Goal: Answer question/provide support: Share knowledge or assist other users

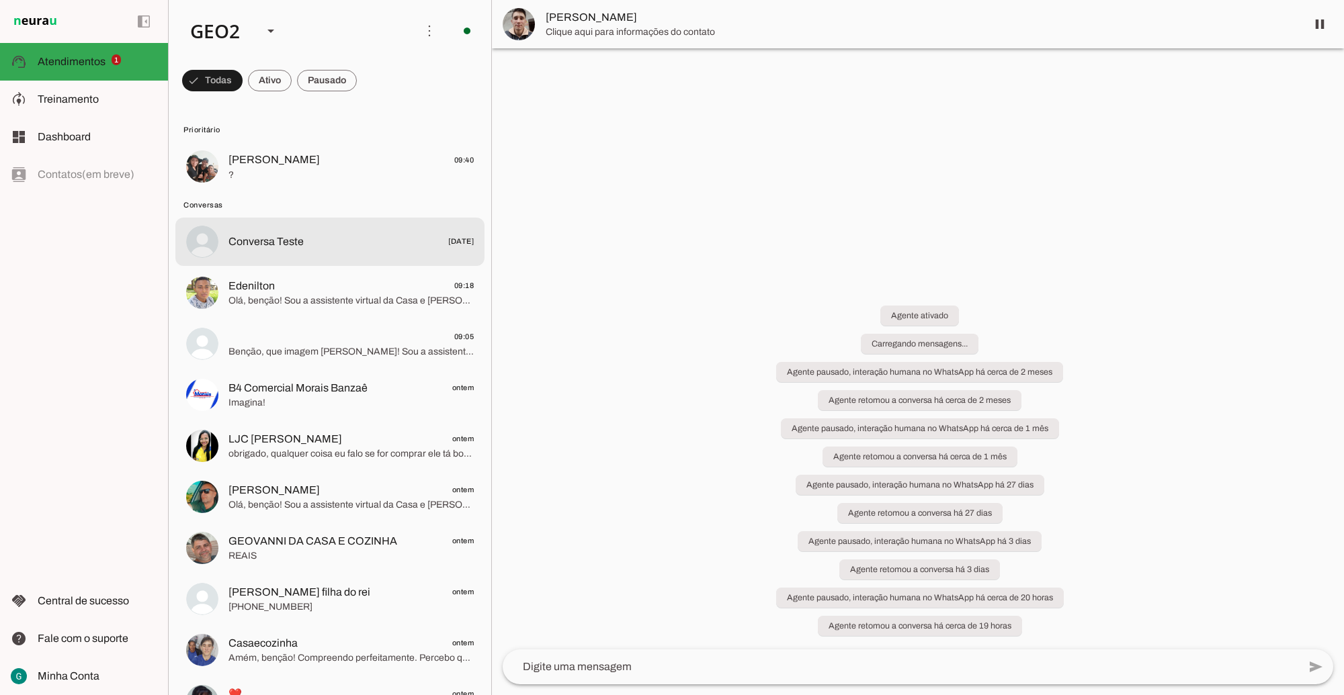
click at [304, 169] on span "?" at bounding box center [350, 175] width 245 height 13
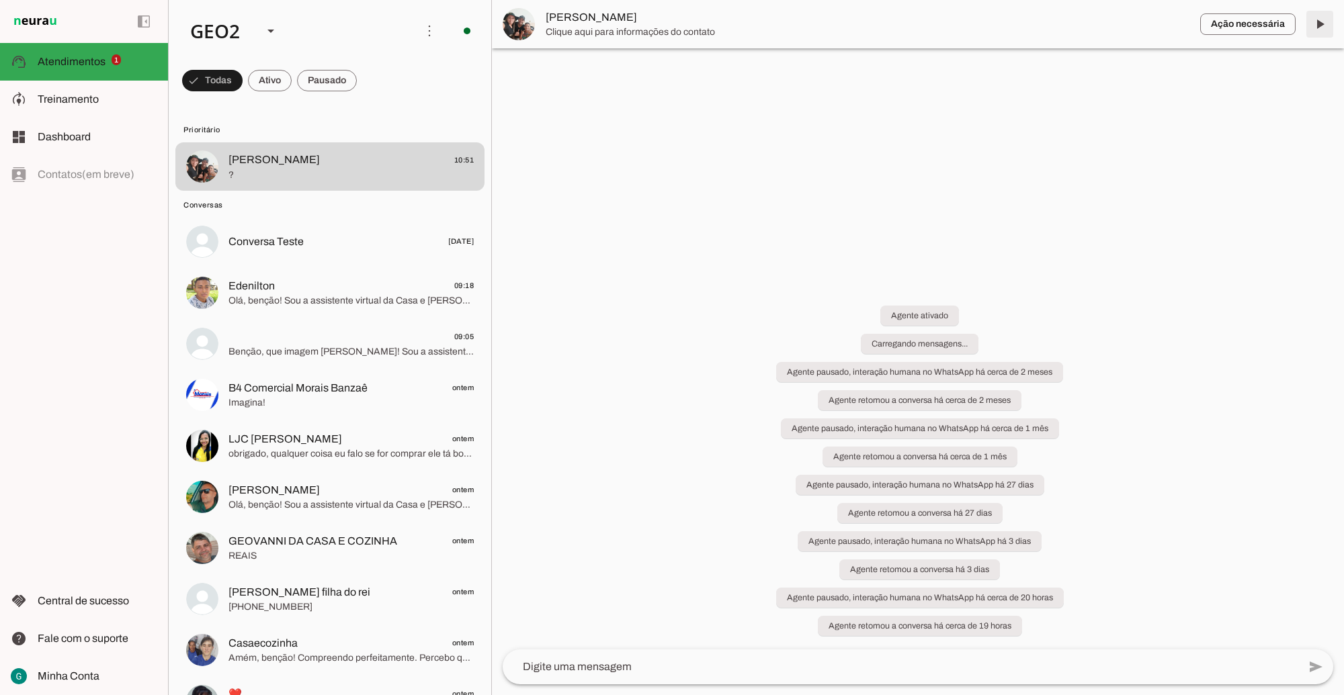
click at [1328, 20] on span at bounding box center [1319, 24] width 32 height 32
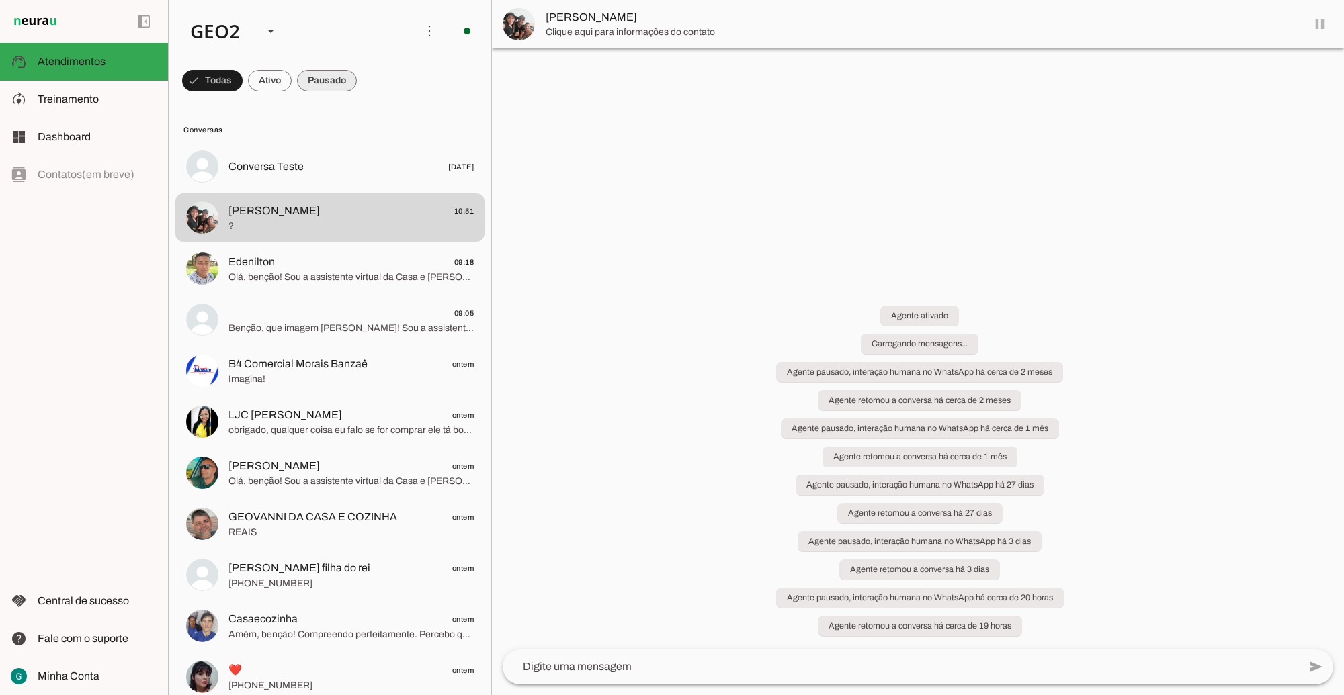
click at [243, 76] on span at bounding box center [212, 81] width 60 height 32
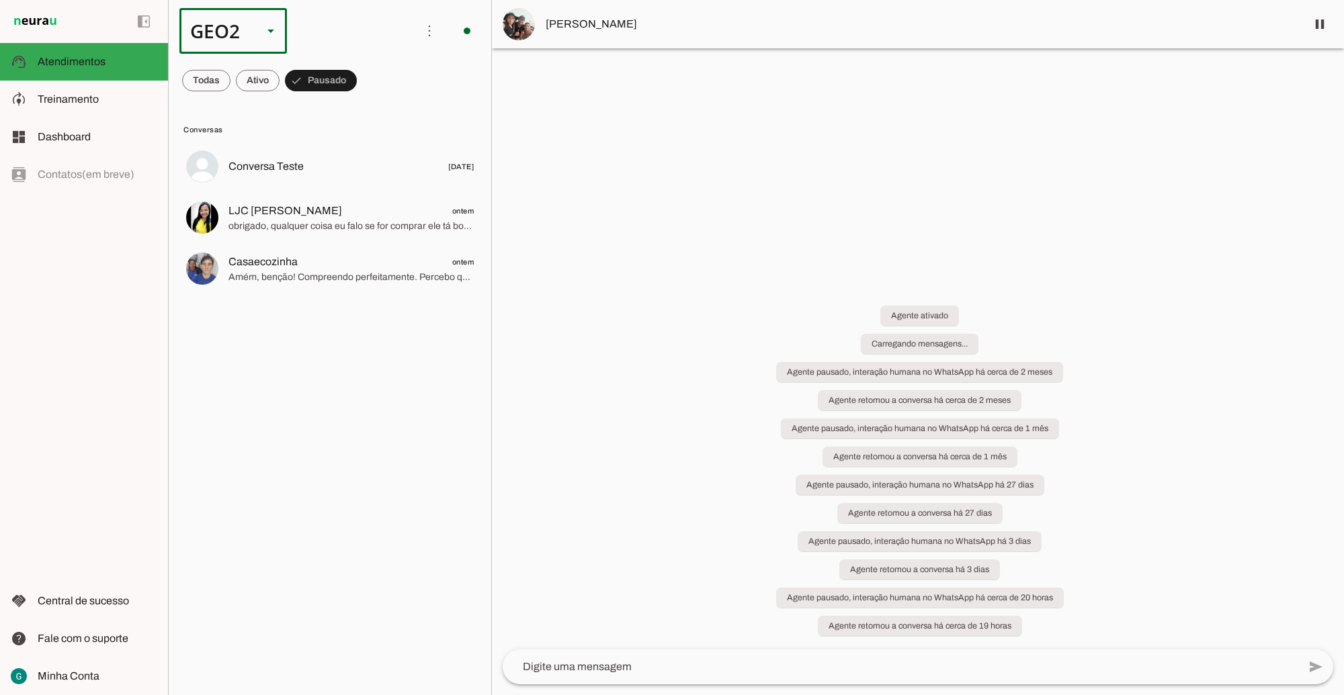
click at [226, 32] on div "GEO2" at bounding box center [215, 31] width 73 height 46
click at [370, 78] on slot at bounding box center [413, 86] width 86 height 16
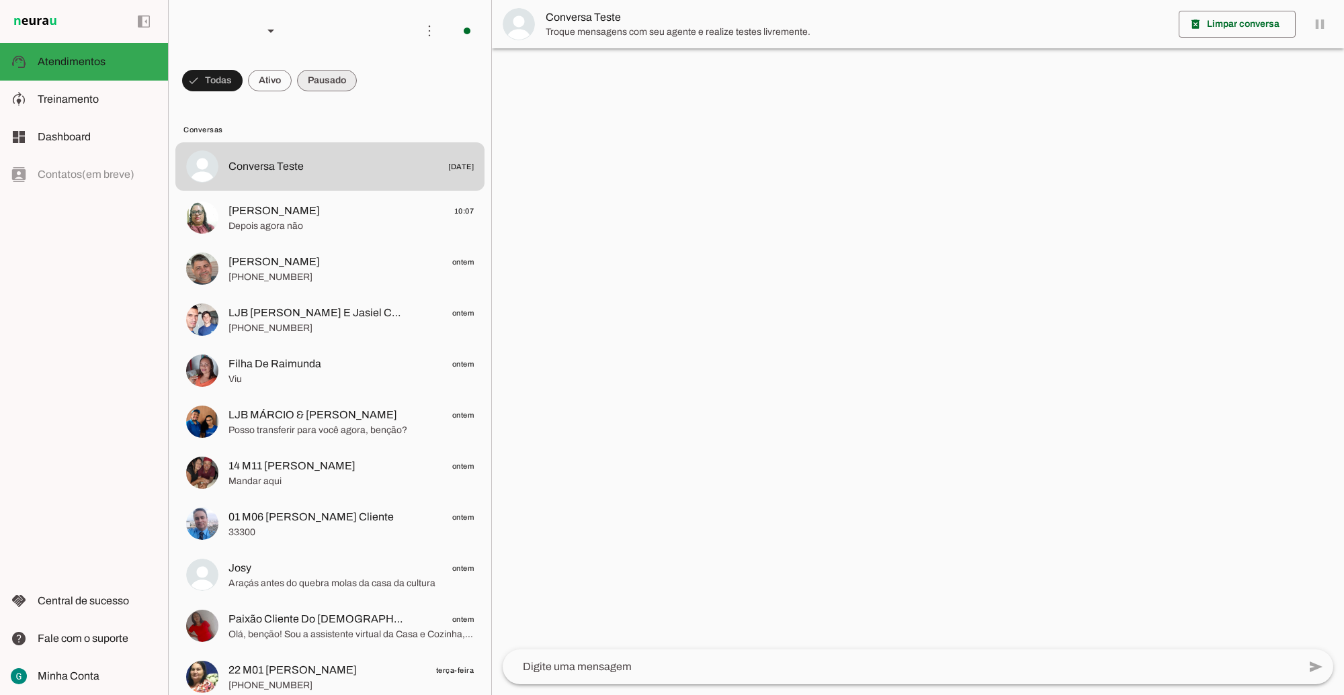
click at [243, 72] on span at bounding box center [212, 81] width 60 height 32
